Goal: Use online tool/utility: Utilize a website feature to perform a specific function

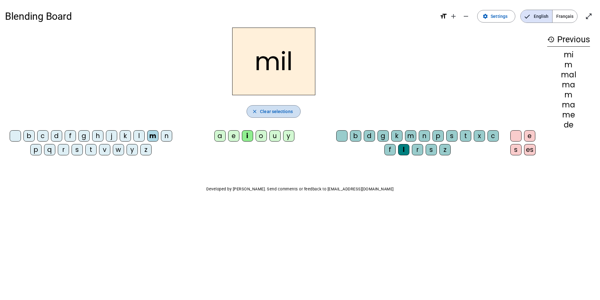
click at [285, 111] on span "Clear selections" at bounding box center [276, 112] width 33 height 8
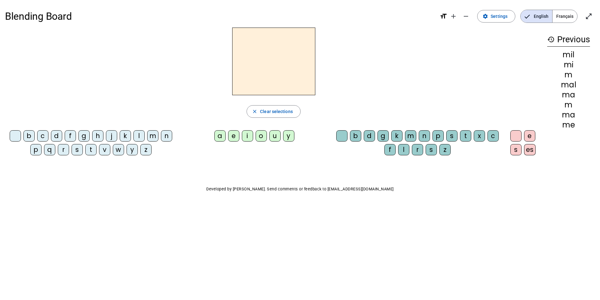
click at [59, 137] on div "d" at bounding box center [56, 135] width 11 height 11
click at [275, 137] on div "u" at bounding box center [275, 135] width 11 height 11
click at [91, 150] on div "t" at bounding box center [90, 149] width 11 height 11
click at [222, 136] on div "a" at bounding box center [219, 135] width 11 height 11
drag, startPoint x: 222, startPoint y: 136, endPoint x: 238, endPoint y: 137, distance: 15.9
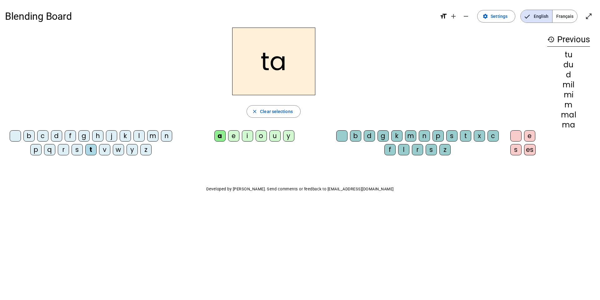
click at [223, 136] on div "a" at bounding box center [219, 135] width 11 height 11
click at [234, 137] on div "e" at bounding box center [233, 135] width 11 height 11
click at [57, 136] on div "d" at bounding box center [56, 135] width 11 height 11
click at [113, 138] on div "j" at bounding box center [111, 135] width 11 height 11
click at [154, 137] on div "m" at bounding box center [152, 135] width 11 height 11
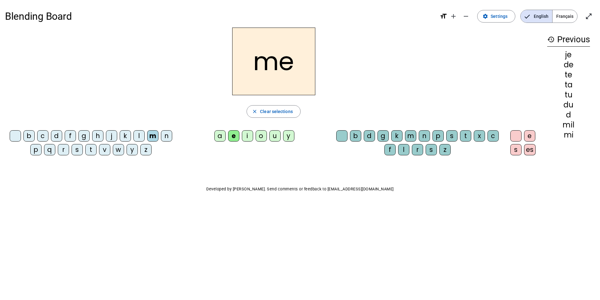
click at [221, 135] on div "a" at bounding box center [219, 135] width 11 height 11
click at [405, 151] on div "l" at bounding box center [403, 149] width 11 height 11
drag, startPoint x: 405, startPoint y: 151, endPoint x: 351, endPoint y: 136, distance: 56.4
click at [405, 151] on div "l" at bounding box center [403, 149] width 11 height 11
